Goal: Task Accomplishment & Management: Use online tool/utility

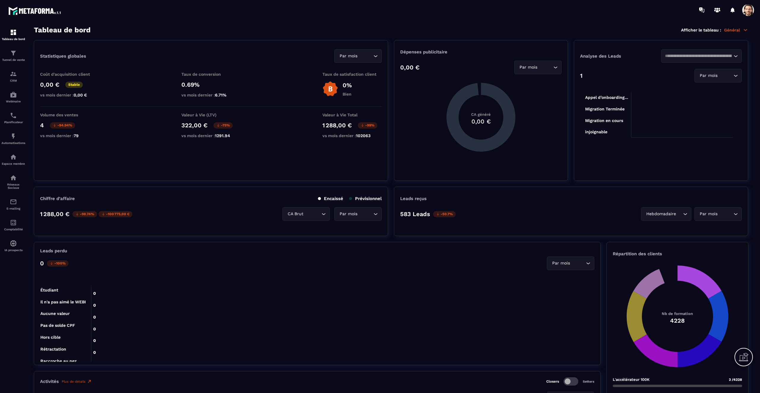
click at [0, 0] on img at bounding box center [0, 0] width 0 height 0
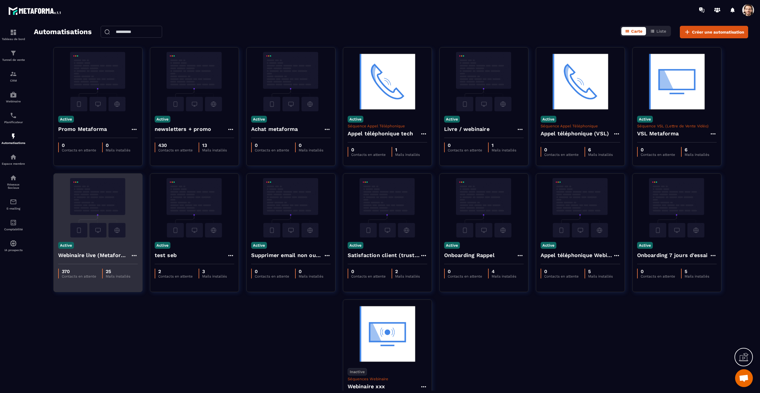
click at [109, 225] on img at bounding box center [98, 207] width 80 height 59
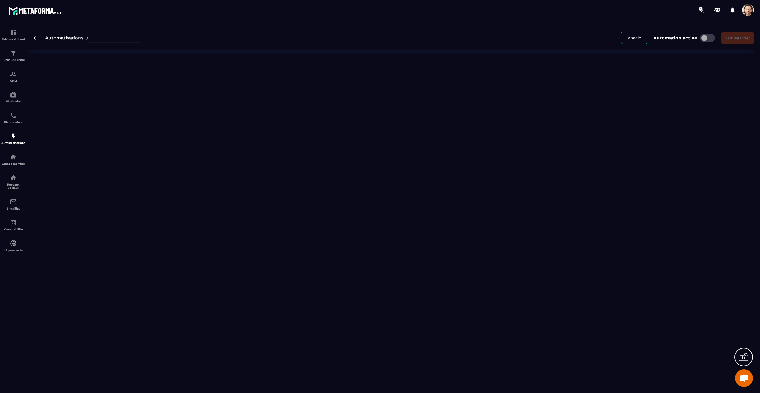
type input "**********"
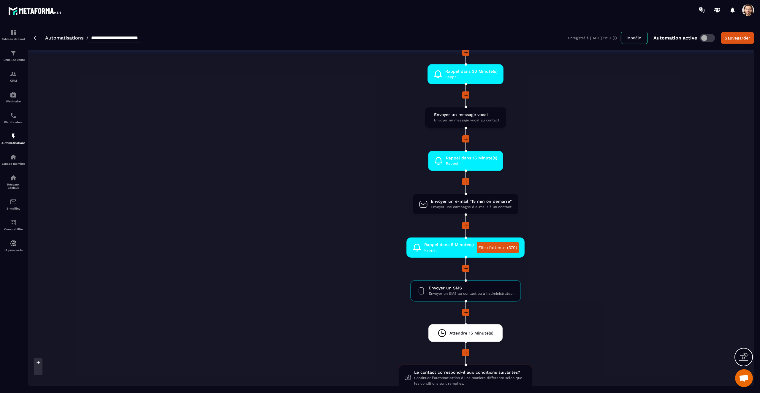
scroll to position [465, 0]
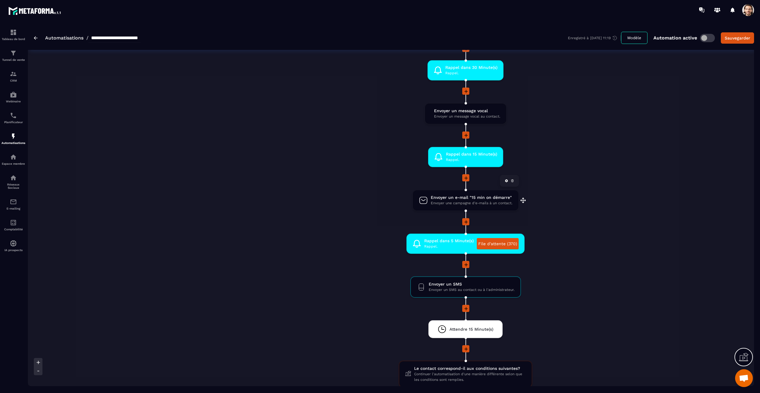
click at [476, 204] on span "Envoyer une campagne d'e-mails à un contact." at bounding box center [472, 203] width 82 height 6
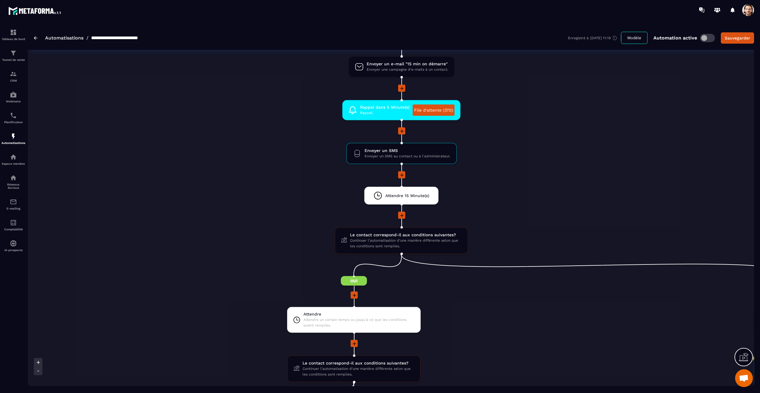
scroll to position [597, 0]
